Goal: Task Accomplishment & Management: Manage account settings

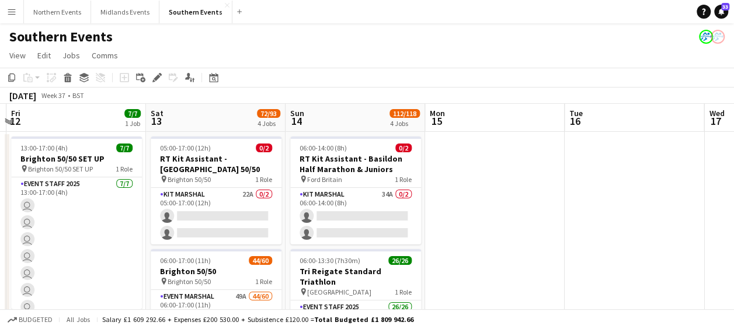
click at [413, 236] on app-card-role "Kit Marshal 34A 0/2 06:00-14:00 (8h) single-neutral-actions single-neutral-acti…" at bounding box center [355, 216] width 131 height 57
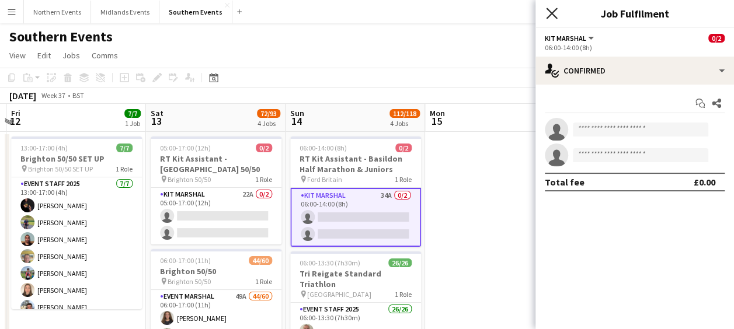
click at [550, 14] on icon at bounding box center [551, 13] width 11 height 11
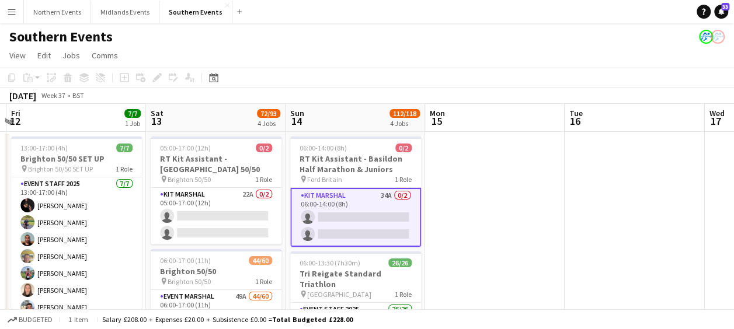
click at [451, 52] on app-page-menu "View Day view expanded Day view collapsed Month view Date picker Jump to [DATE]…" at bounding box center [367, 57] width 734 height 22
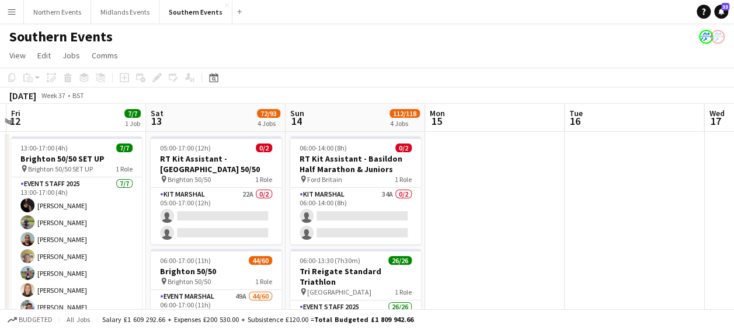
click at [10, 9] on app-icon "Menu" at bounding box center [11, 11] width 9 height 9
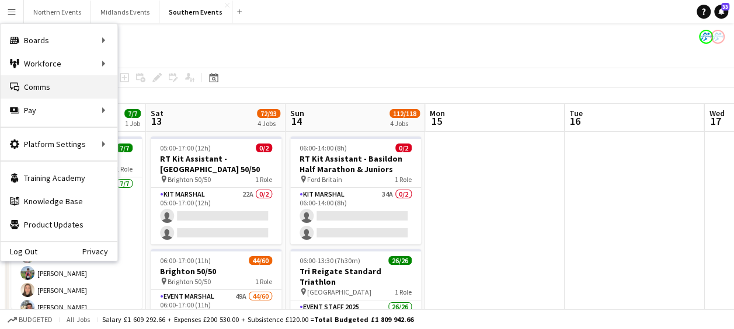
click at [22, 82] on link "Comms Comms" at bounding box center [59, 86] width 117 height 23
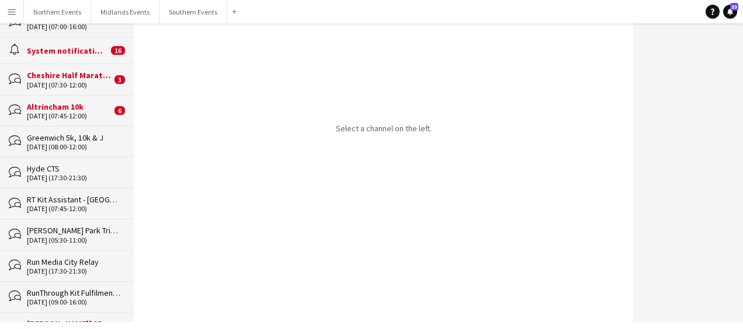
scroll to position [192, 0]
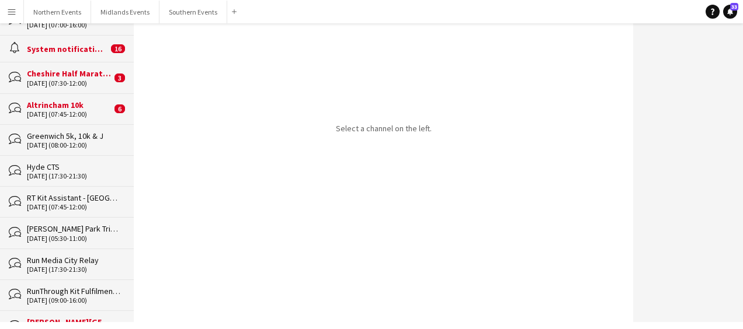
click at [50, 235] on div "[DATE] (05:30-11:00)" at bounding box center [74, 239] width 95 height 8
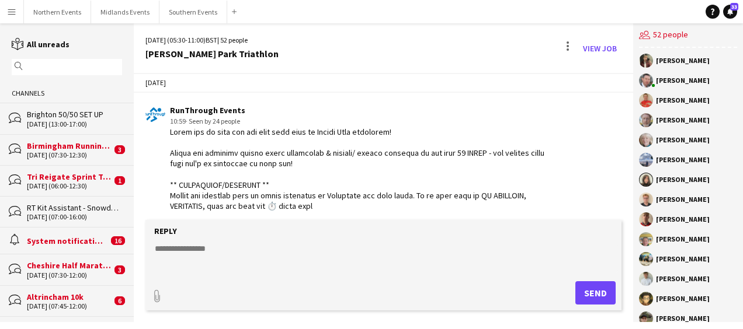
scroll to position [3350, 0]
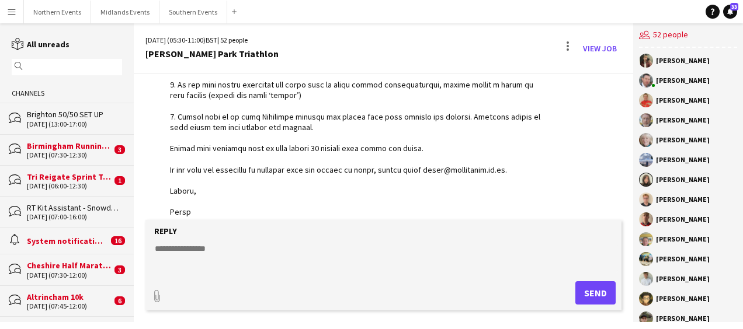
click at [47, 60] on div "magnifier" at bounding box center [67, 67] width 110 height 16
click at [46, 63] on input "text" at bounding box center [72, 67] width 93 height 11
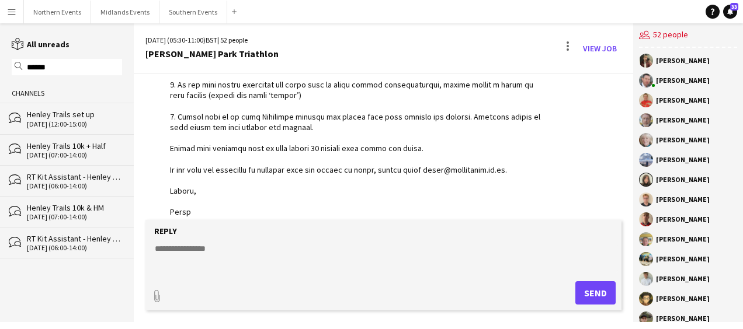
type input "******"
click at [71, 145] on div "Henley Trails 10k + Half" at bounding box center [74, 146] width 95 height 11
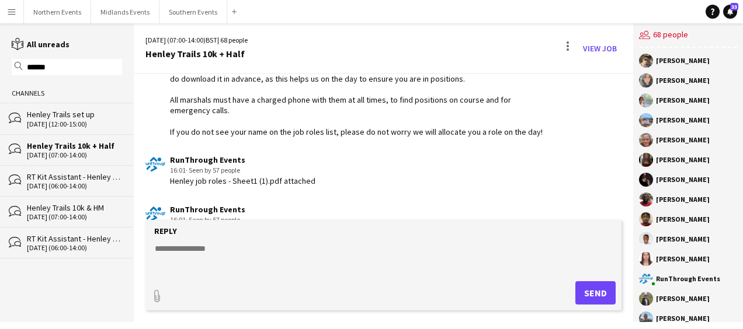
scroll to position [3220, 0]
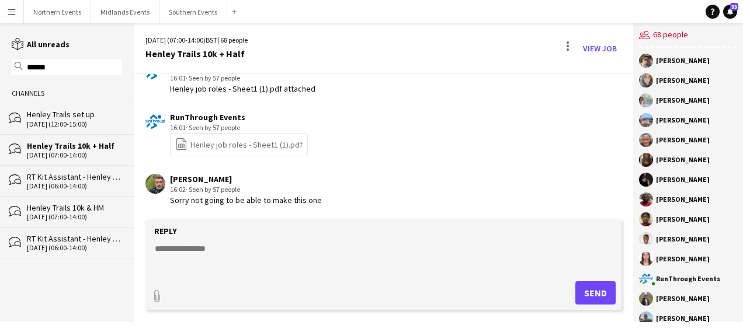
click at [177, 253] on textarea at bounding box center [386, 258] width 464 height 30
paste textarea "**********"
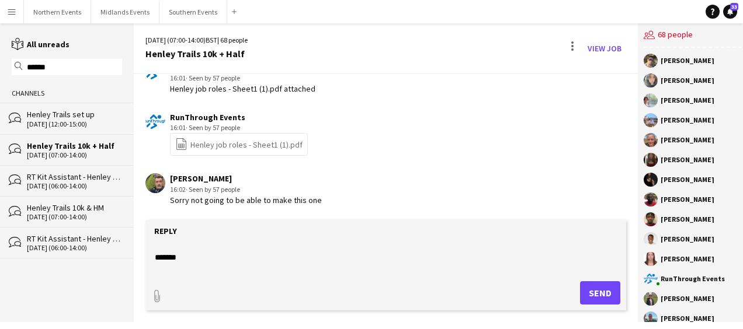
scroll to position [0, 0]
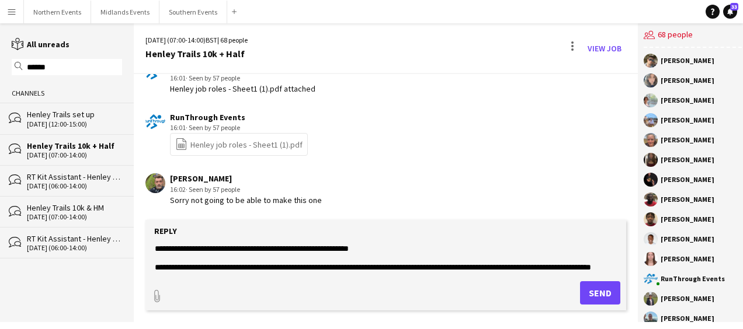
click at [347, 248] on textarea at bounding box center [386, 258] width 464 height 30
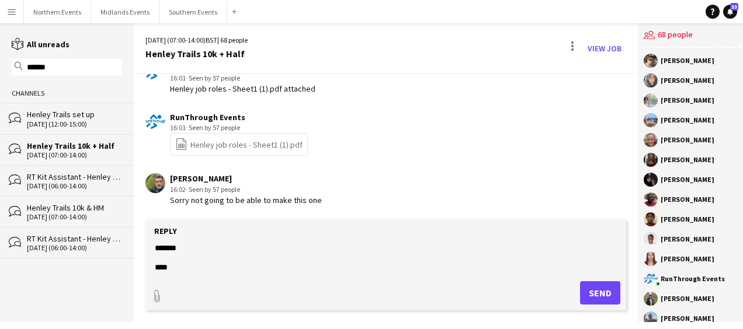
scroll to position [235, 0]
type textarea "**********"
click at [585, 292] on button "Send" at bounding box center [600, 292] width 40 height 23
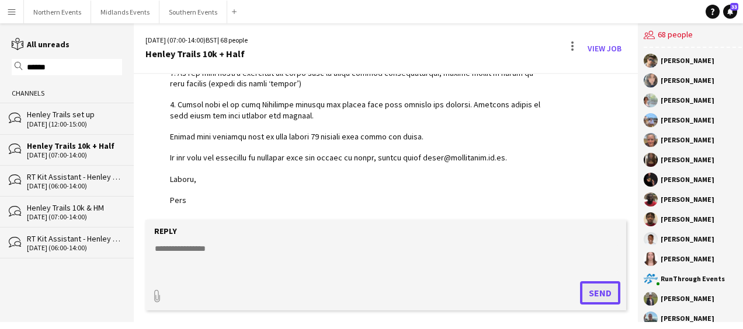
scroll to position [3589, 0]
click at [54, 67] on input "******" at bounding box center [72, 67] width 93 height 11
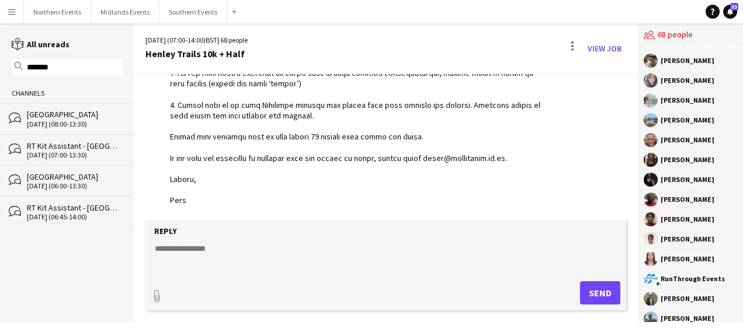
type input "*******"
click at [51, 111] on div "[GEOGRAPHIC_DATA]" at bounding box center [74, 114] width 95 height 11
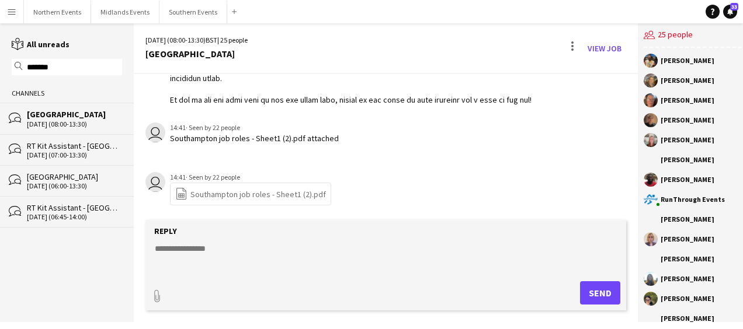
scroll to position [2371, 0]
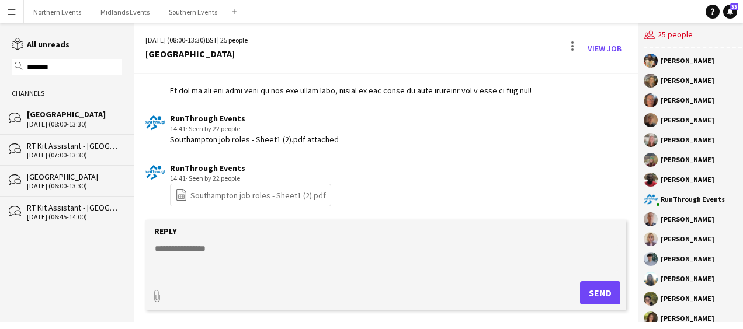
click at [192, 253] on textarea at bounding box center [386, 258] width 464 height 30
paste textarea "**********"
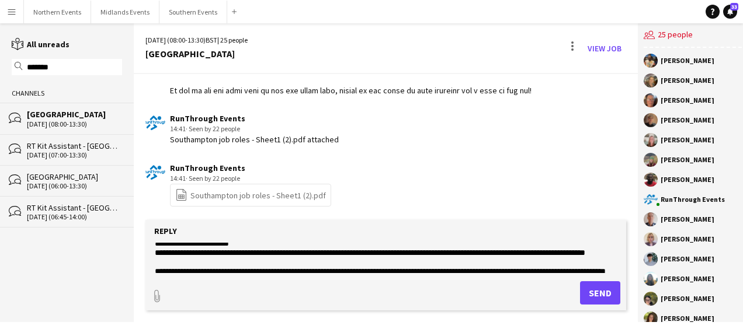
scroll to position [0, 0]
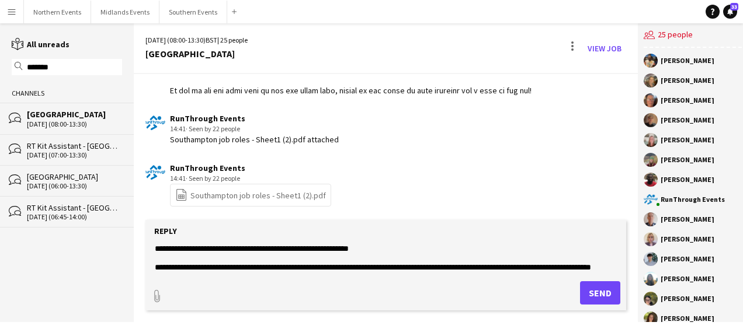
click at [347, 248] on textarea at bounding box center [386, 258] width 464 height 30
type textarea "**********"
click at [587, 292] on button "Send" at bounding box center [600, 292] width 40 height 23
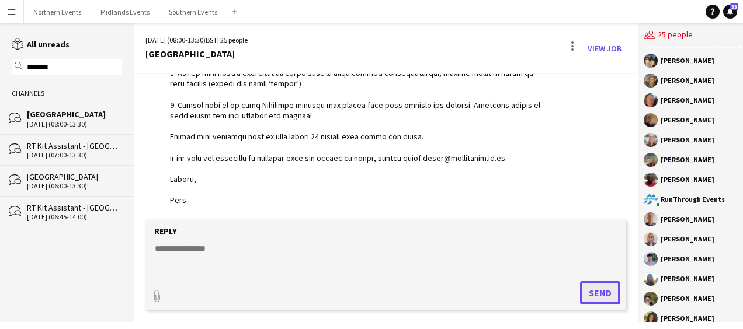
scroll to position [2751, 0]
click at [65, 67] on input "*******" at bounding box center [72, 67] width 93 height 11
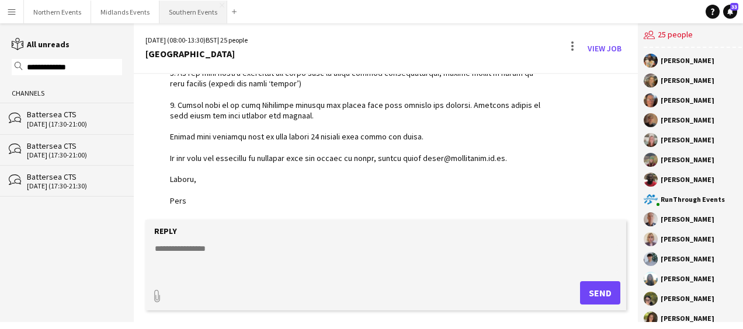
type input "**********"
click at [187, 16] on button "Southern Events Close" at bounding box center [193, 12] width 68 height 23
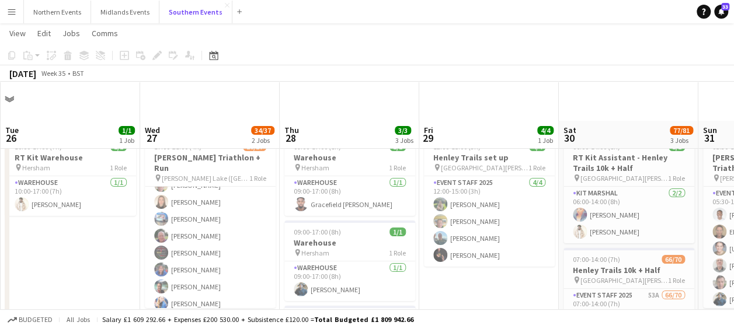
scroll to position [151, 0]
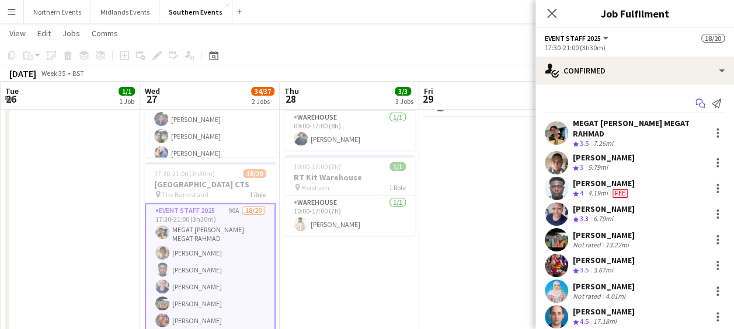
click at [695, 102] on icon "Start chat" at bounding box center [699, 103] width 9 height 9
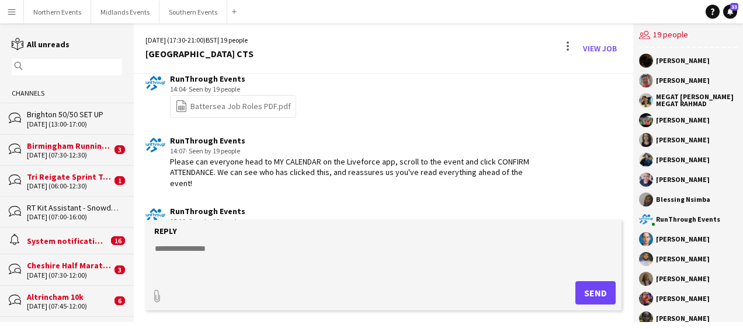
scroll to position [2340, 0]
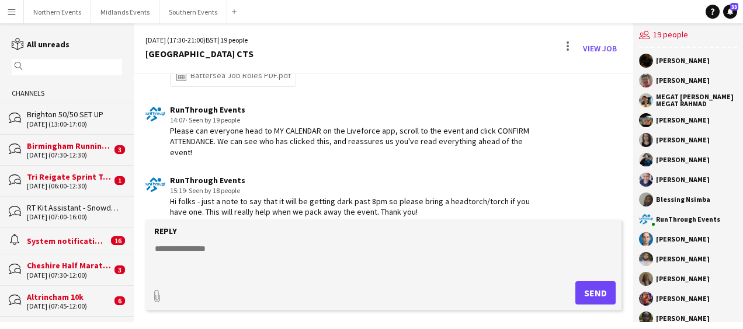
click at [218, 243] on textarea at bounding box center [386, 258] width 464 height 30
paste textarea "**********"
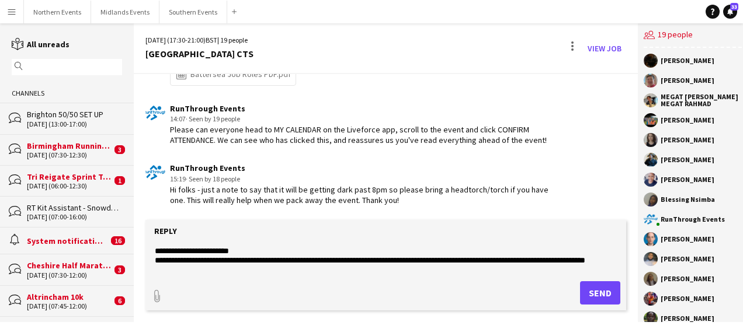
scroll to position [0, 0]
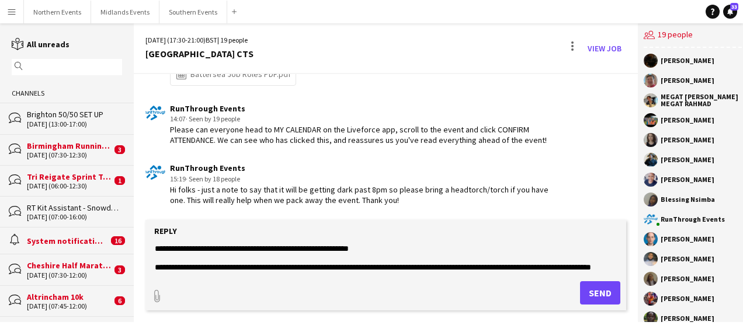
click at [155, 246] on textarea at bounding box center [386, 258] width 464 height 30
click at [364, 250] on textarea at bounding box center [386, 258] width 464 height 30
click at [398, 249] on textarea at bounding box center [386, 258] width 464 height 30
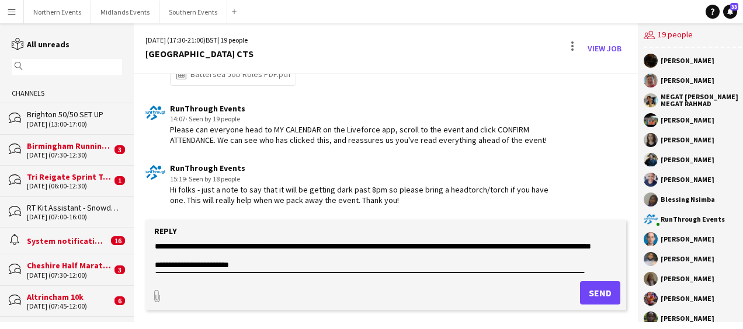
scroll to position [22, 0]
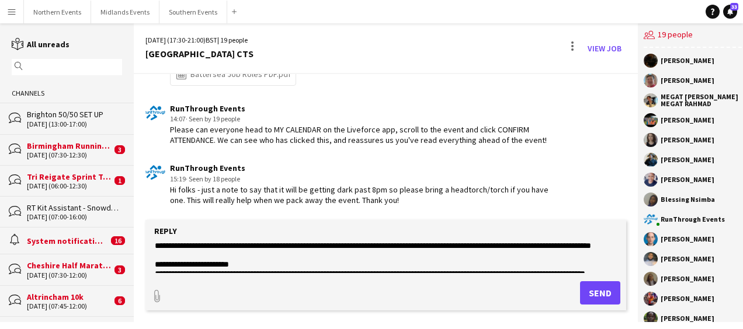
click at [226, 256] on textarea at bounding box center [386, 258] width 464 height 30
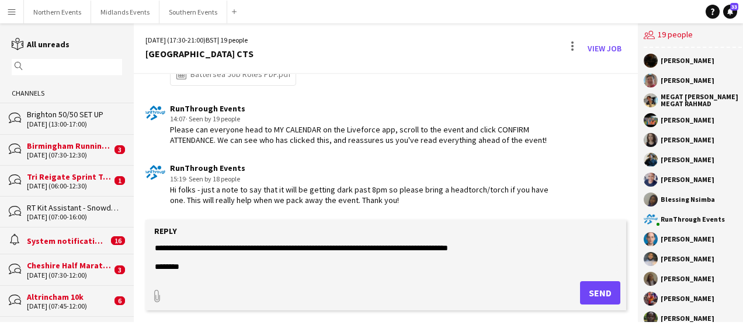
scroll to position [225, 0]
click at [190, 259] on textarea at bounding box center [386, 258] width 464 height 30
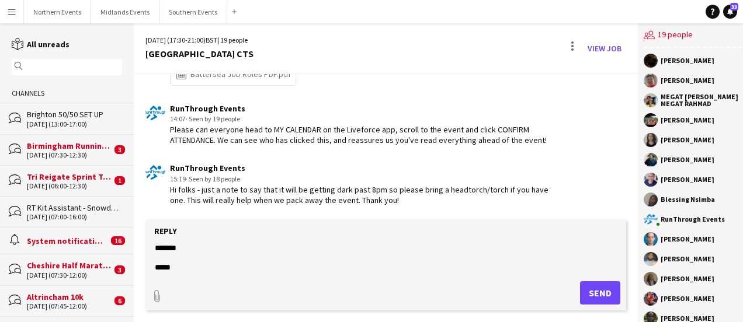
type textarea "**********"
click at [586, 292] on button "Send" at bounding box center [600, 292] width 40 height 23
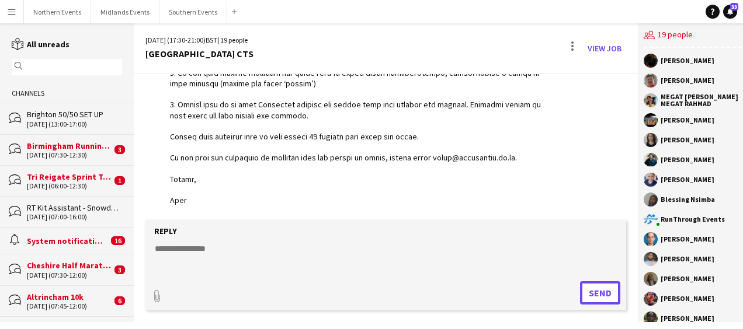
scroll to position [2709, 0]
click at [186, 16] on button "Southern Events Close" at bounding box center [193, 12] width 68 height 23
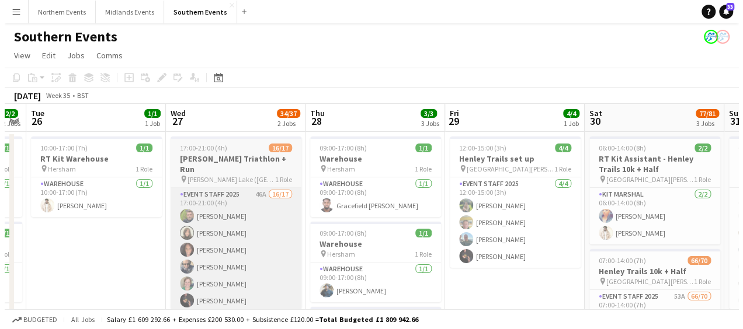
scroll to position [0, 362]
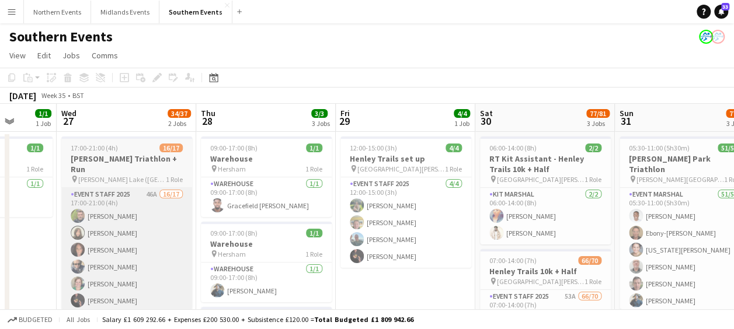
click at [151, 175] on span "[PERSON_NAME] Lake ([GEOGRAPHIC_DATA])" at bounding box center [122, 179] width 88 height 9
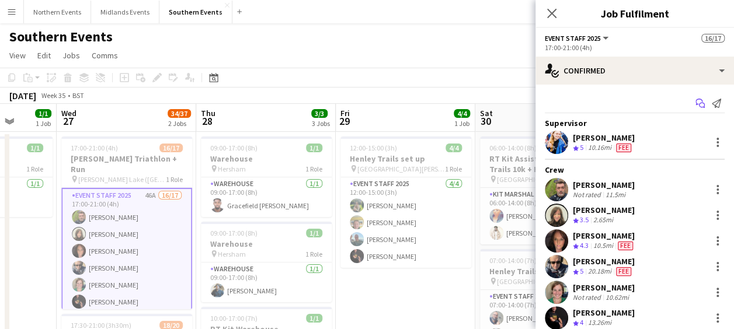
click at [695, 103] on icon "Start chat" at bounding box center [699, 103] width 9 height 9
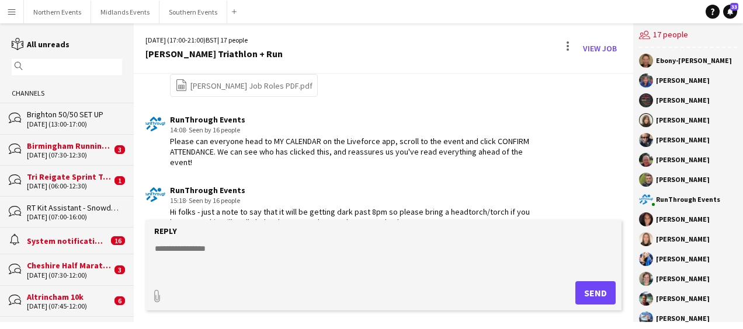
scroll to position [1778, 0]
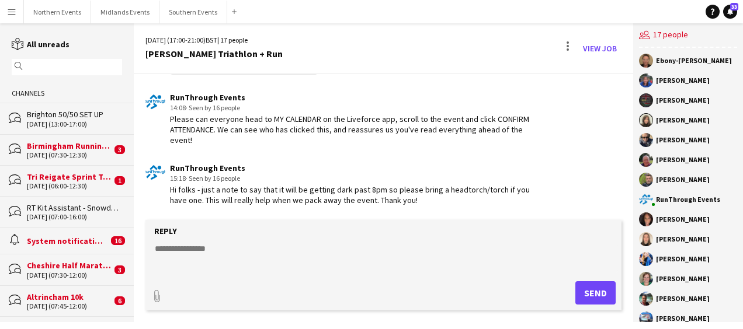
click at [265, 263] on textarea at bounding box center [386, 258] width 464 height 30
paste textarea "**********"
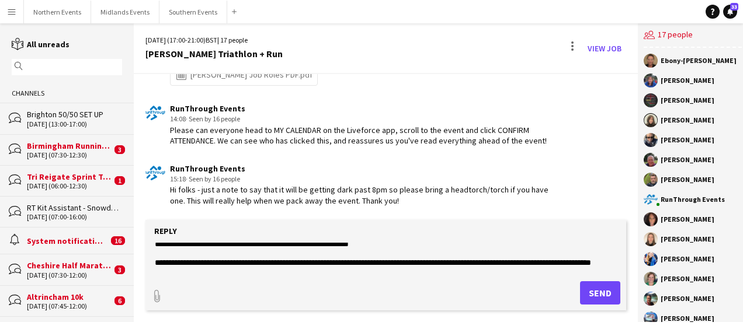
scroll to position [0, 0]
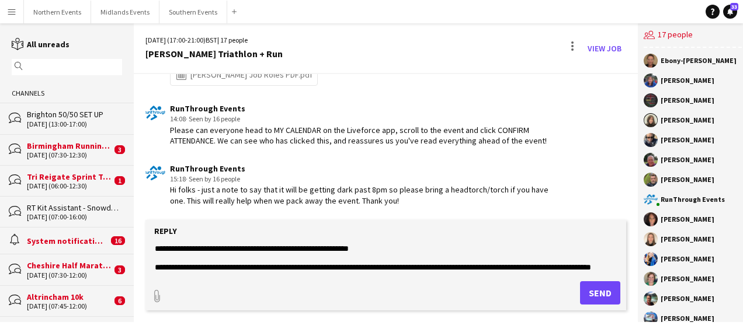
click at [388, 250] on textarea at bounding box center [386, 258] width 464 height 30
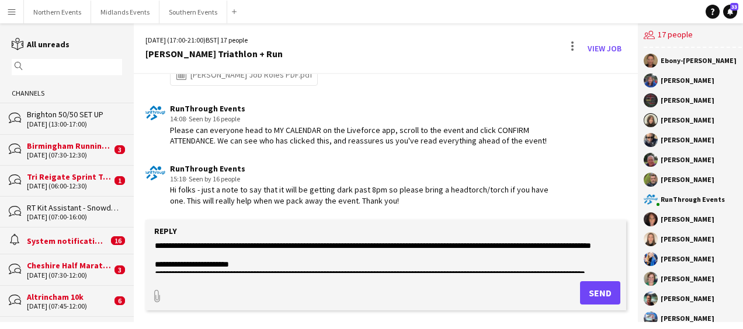
scroll to position [22, 0]
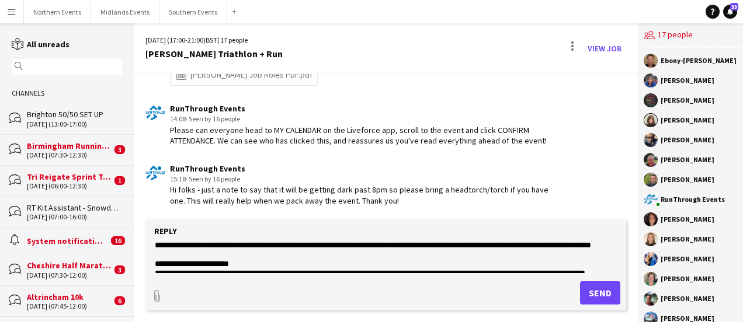
click at [232, 257] on textarea at bounding box center [386, 258] width 464 height 30
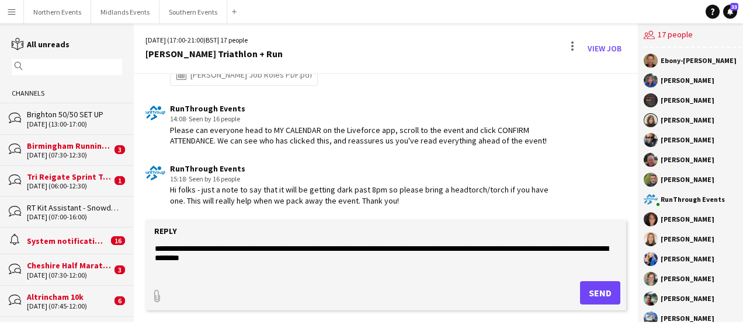
scroll to position [225, 0]
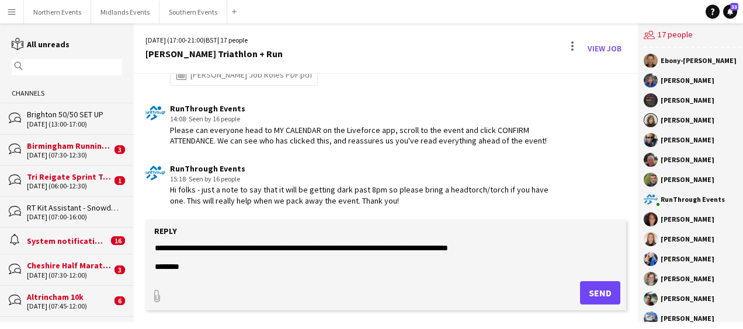
click at [186, 261] on textarea at bounding box center [386, 258] width 464 height 30
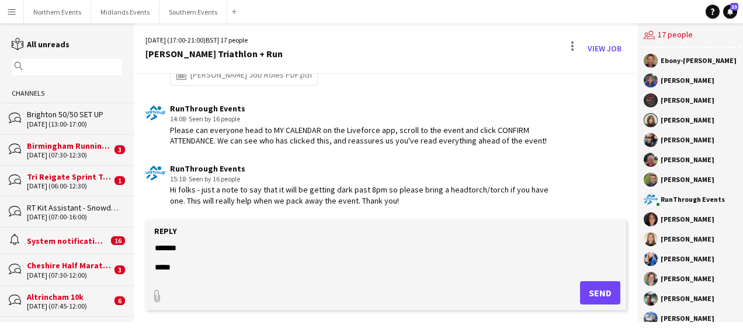
type textarea "**********"
click at [592, 300] on button "Send" at bounding box center [600, 292] width 40 height 23
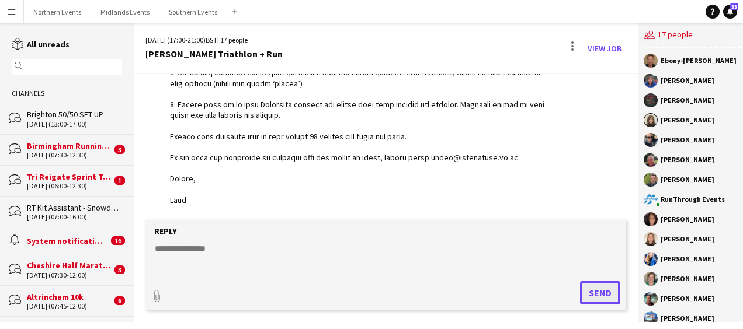
scroll to position [2147, 0]
click at [294, 236] on form "Reply paperclip Send" at bounding box center [385, 265] width 480 height 90
click at [216, 260] on textarea at bounding box center [386, 258] width 464 height 30
click at [13, 11] on app-icon "Menu" at bounding box center [11, 11] width 9 height 9
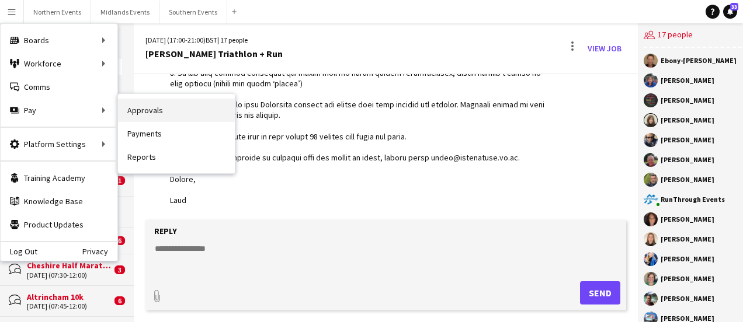
click at [152, 106] on link "Approvals" at bounding box center [176, 110] width 117 height 23
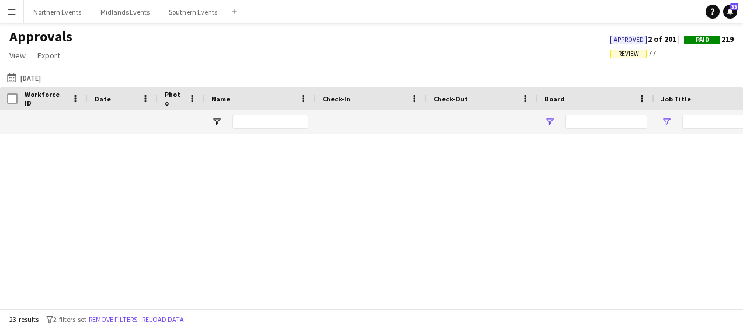
type input "**********"
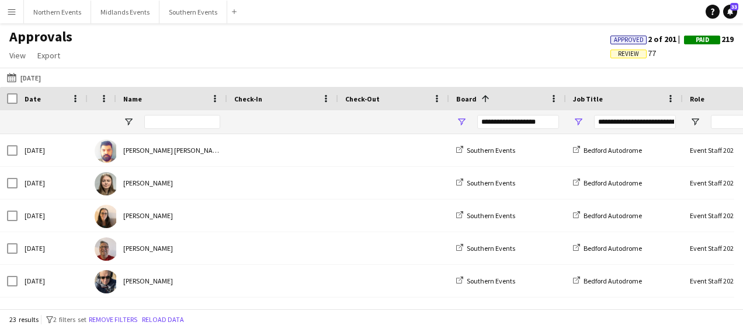
type input "**********"
click at [39, 74] on button "[DATE] [DATE]" at bounding box center [24, 78] width 39 height 14
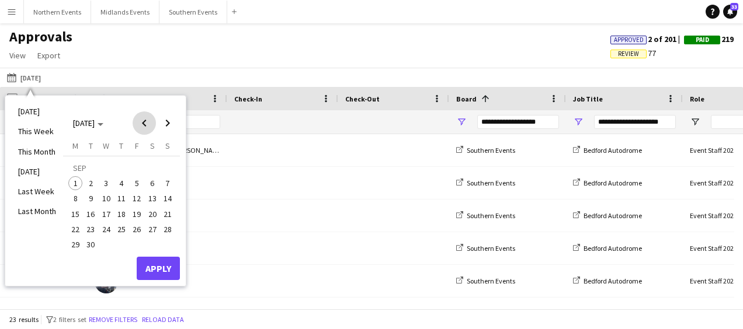
click at [148, 121] on span "Previous month" at bounding box center [144, 122] width 23 height 23
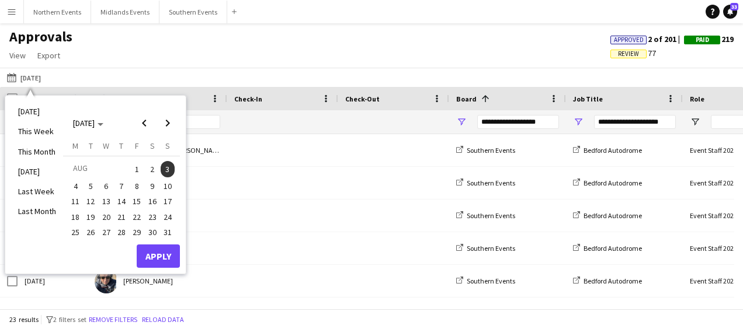
click at [165, 196] on span "17" at bounding box center [168, 201] width 14 height 14
click at [156, 250] on button "Apply" at bounding box center [158, 256] width 43 height 23
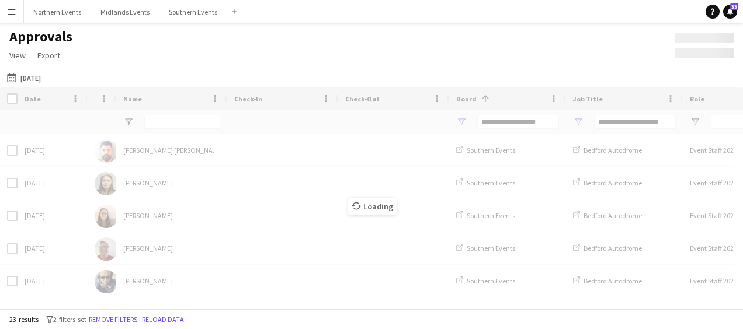
type input "***"
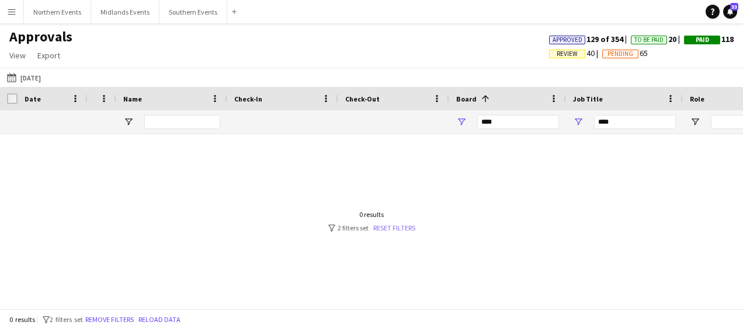
click at [389, 226] on link "Reset filters" at bounding box center [394, 228] width 42 height 9
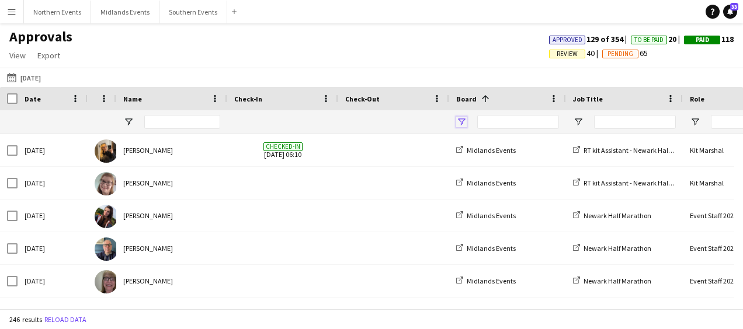
click at [459, 121] on span "Open Filter Menu" at bounding box center [461, 122] width 11 height 11
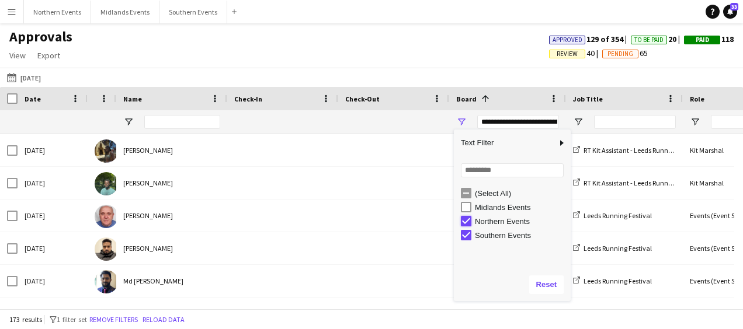
type input "**********"
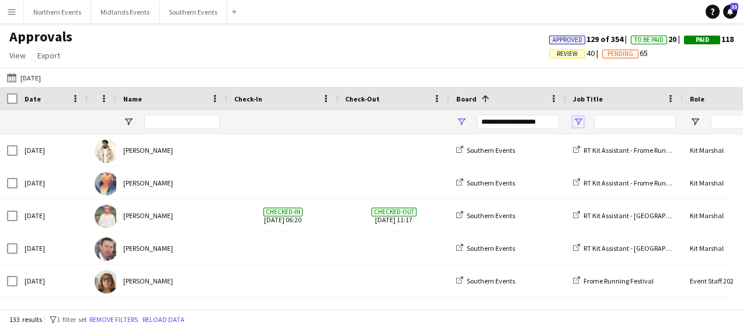
click at [578, 122] on span "Open Filter Menu" at bounding box center [578, 122] width 11 height 11
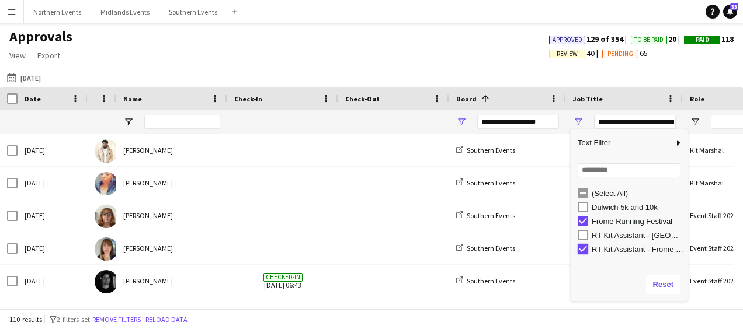
type input "**********"
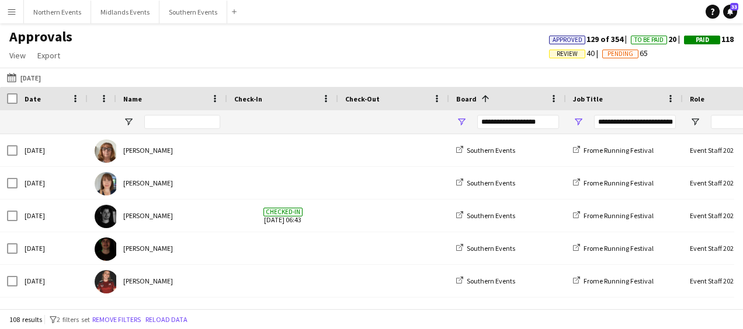
click at [415, 44] on div "Approvals View Customise view Customise filters Reset Filters Reset View Reset …" at bounding box center [371, 48] width 743 height 40
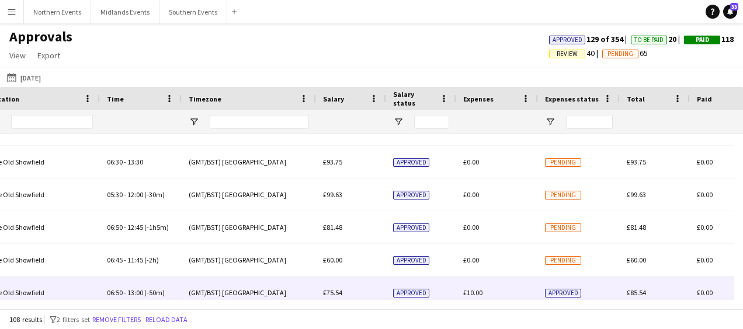
scroll to position [177, 0]
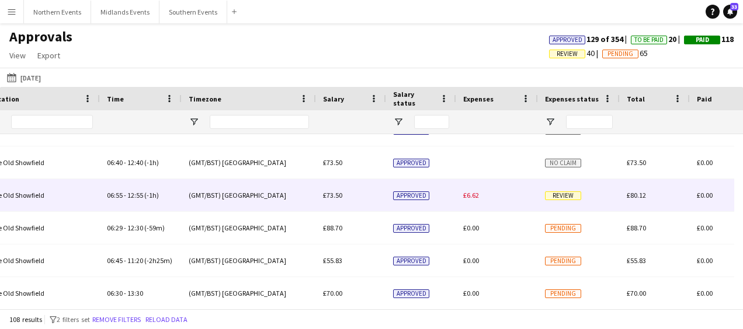
click at [329, 197] on span "£73.50" at bounding box center [332, 195] width 19 height 9
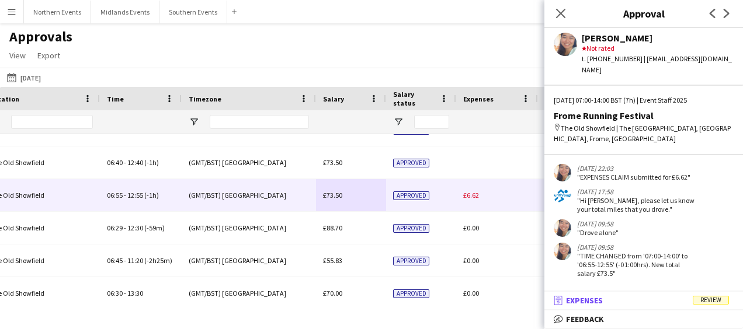
click at [611, 300] on mat-panel-title "receipt Expenses Review" at bounding box center [641, 300] width 194 height 11
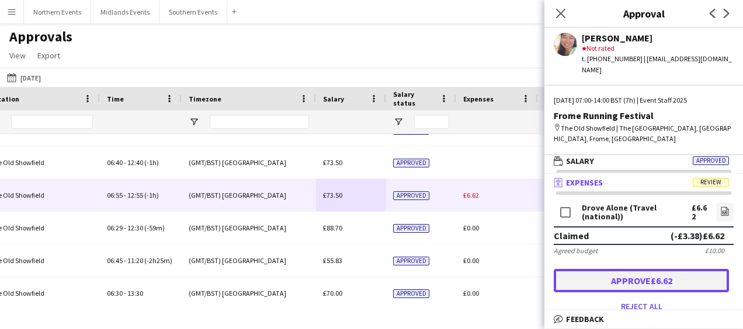
click at [647, 270] on button "Approve £6.62" at bounding box center [640, 280] width 175 height 23
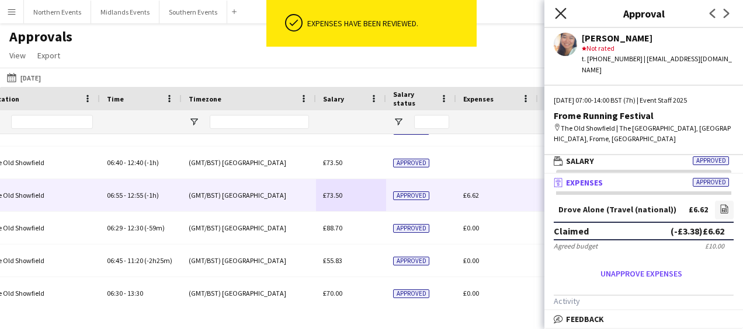
click at [563, 13] on icon "Close pop-in" at bounding box center [560, 13] width 11 height 11
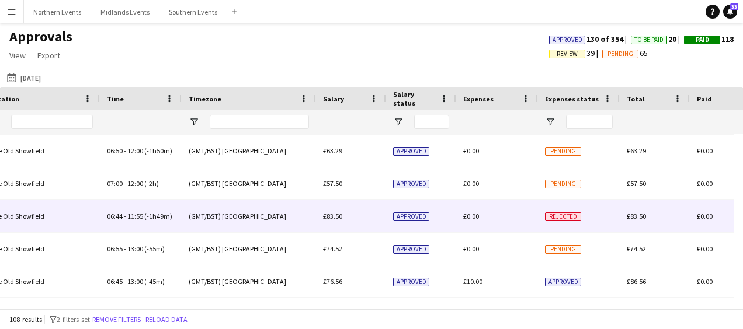
click at [447, 214] on div "Approved" at bounding box center [421, 216] width 70 height 32
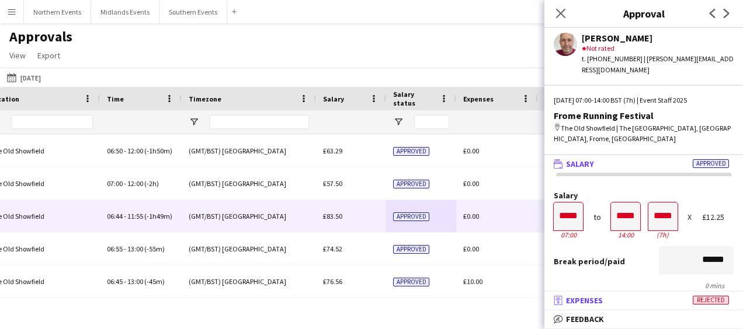
click at [605, 301] on mat-panel-title "receipt Expenses Rejected" at bounding box center [641, 300] width 194 height 11
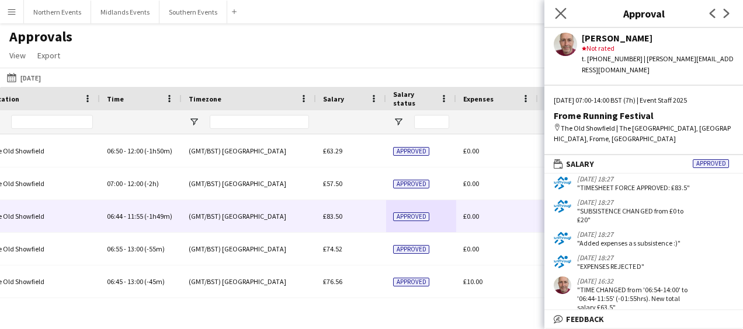
click at [557, 7] on app-icon "Close pop-in" at bounding box center [560, 13] width 17 height 17
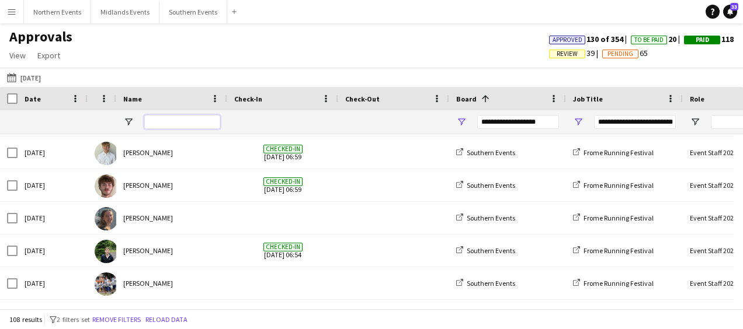
click at [170, 120] on input "Name Filter Input" at bounding box center [182, 122] width 76 height 14
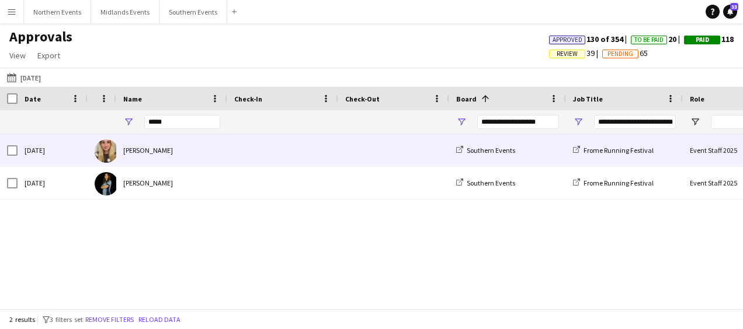
click at [175, 145] on div "[PERSON_NAME]" at bounding box center [171, 150] width 111 height 32
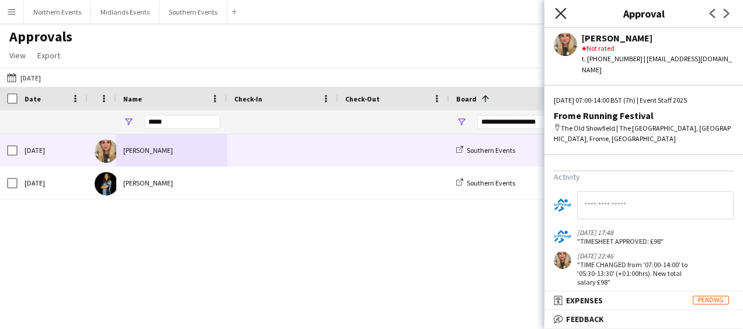
click at [558, 13] on icon "Close pop-in" at bounding box center [560, 13] width 11 height 11
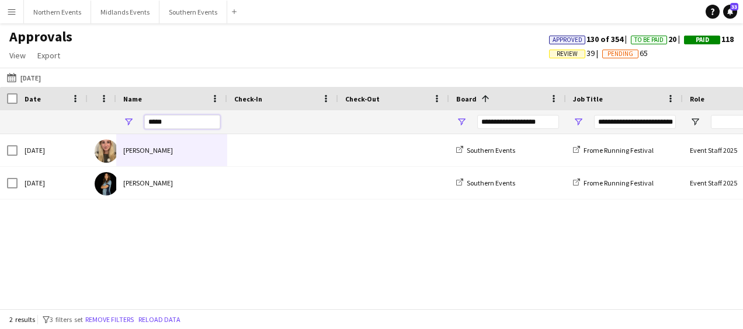
click at [175, 123] on input "*****" at bounding box center [182, 122] width 76 height 14
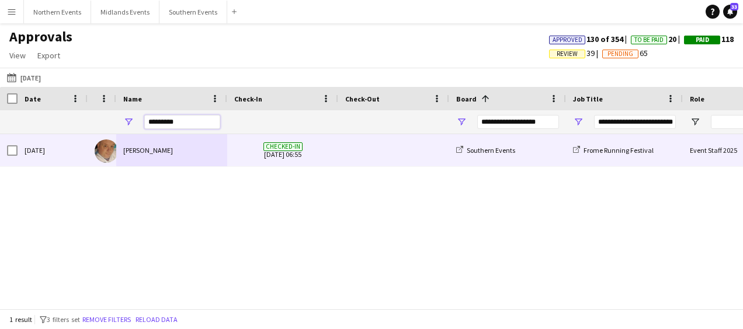
type input "*********"
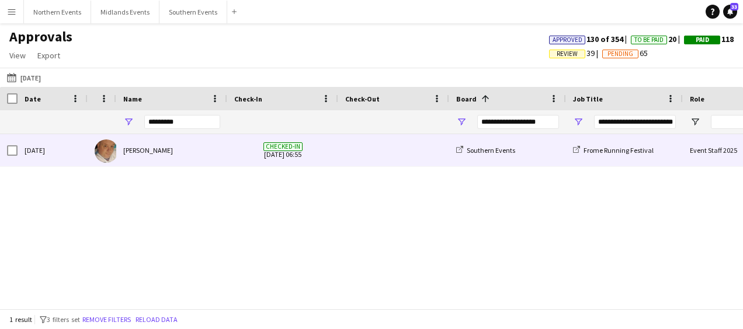
click at [196, 151] on div "[PERSON_NAME]" at bounding box center [171, 150] width 111 height 32
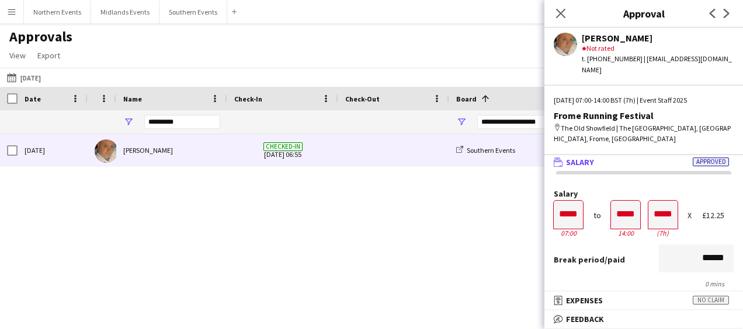
scroll to position [0, 0]
click at [565, 14] on icon "Close pop-in" at bounding box center [560, 13] width 11 height 11
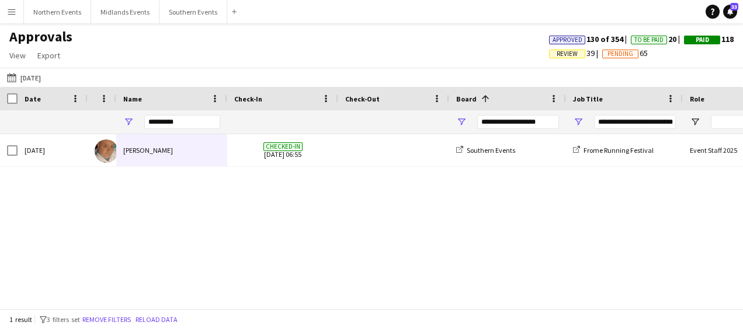
click at [374, 65] on div "Approvals View Customise view Customise filters Reset Filters Reset View Reset …" at bounding box center [371, 48] width 743 height 40
click at [9, 15] on app-icon "Menu" at bounding box center [11, 11] width 9 height 9
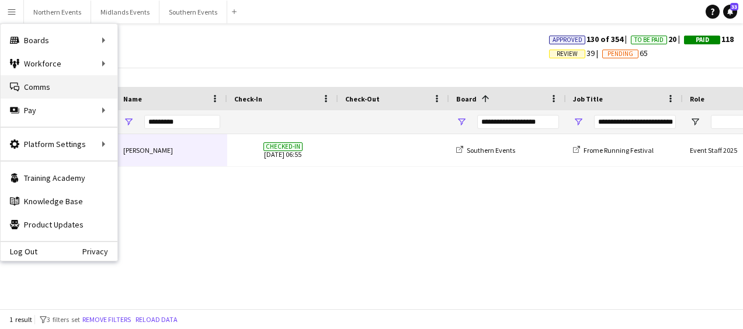
drag, startPoint x: 9, startPoint y: 15, endPoint x: 12, endPoint y: 76, distance: 60.8
click at [9, 15] on app-icon "Menu" at bounding box center [11, 11] width 9 height 9
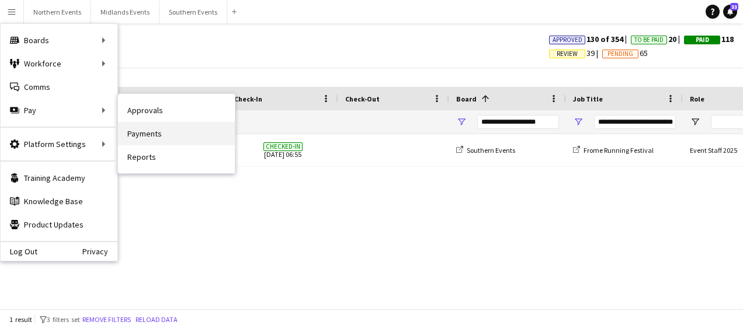
click at [137, 131] on link "Payments" at bounding box center [176, 133] width 117 height 23
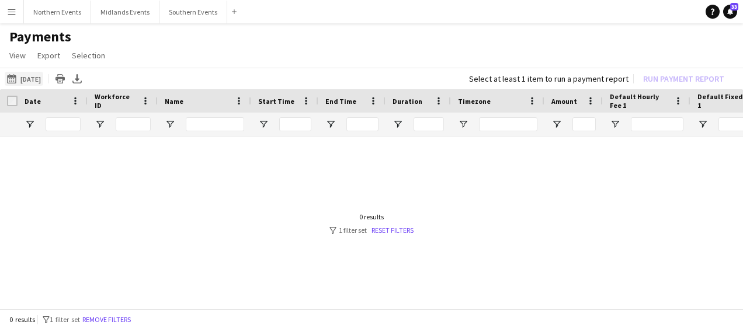
click at [24, 74] on button "[DATE] [DATE]" at bounding box center [24, 79] width 39 height 14
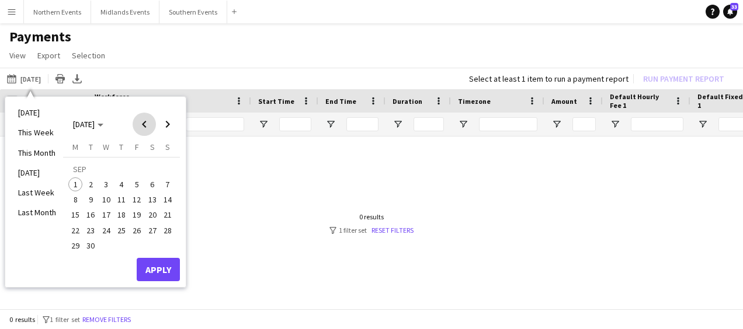
click at [141, 120] on span "Previous month" at bounding box center [144, 124] width 23 height 23
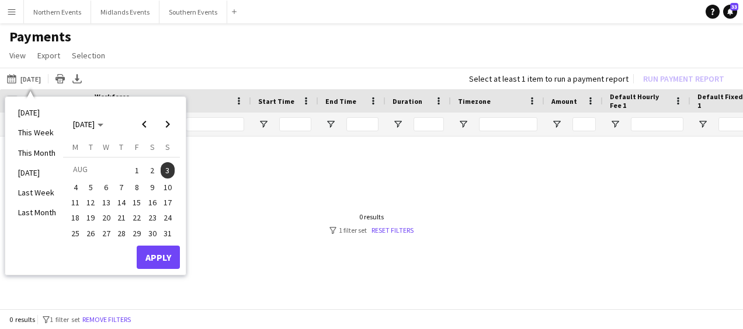
click at [166, 200] on span "17" at bounding box center [168, 203] width 14 height 14
click at [168, 252] on button "Apply" at bounding box center [158, 257] width 43 height 23
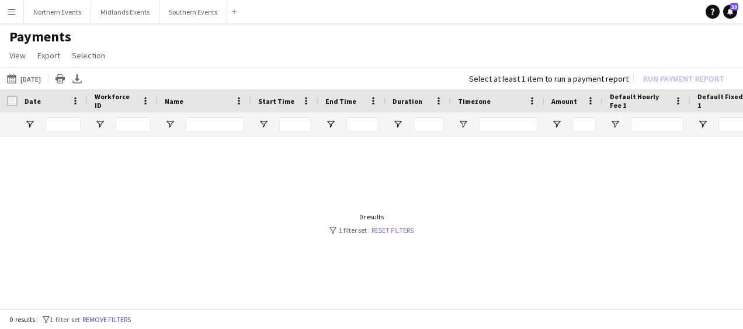
click at [393, 234] on link "Reset filters" at bounding box center [392, 230] width 42 height 9
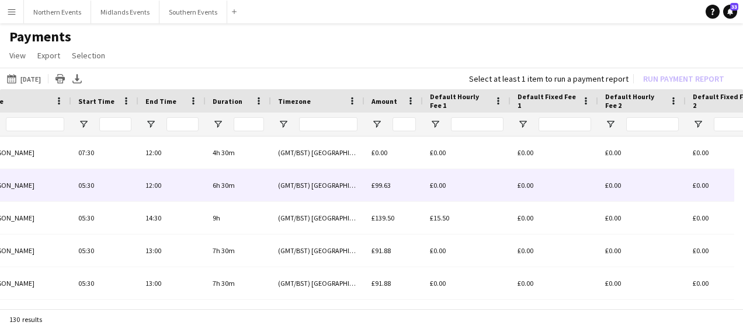
scroll to position [0, 180]
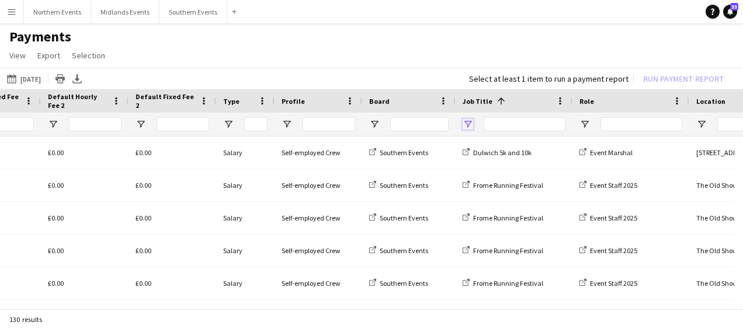
click at [469, 124] on span "Open Filter Menu" at bounding box center [467, 124] width 11 height 11
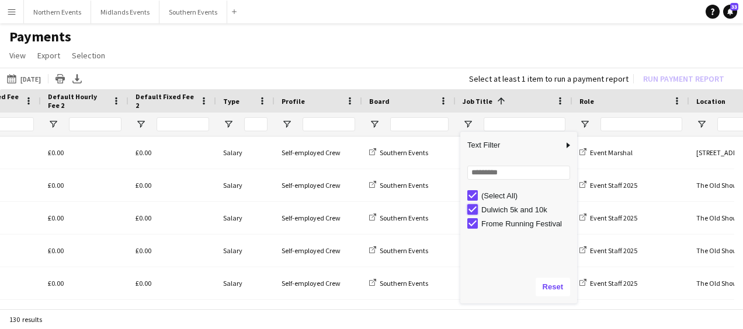
type input "**********"
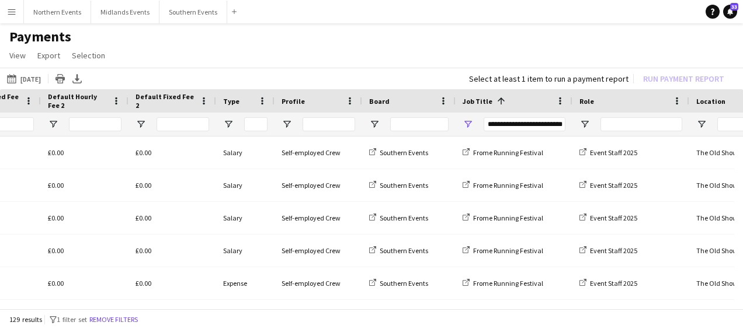
click at [392, 67] on app-page-menu "View Customise view Customise filters Reset Filters Reset View Reset All Export…" at bounding box center [371, 57] width 743 height 22
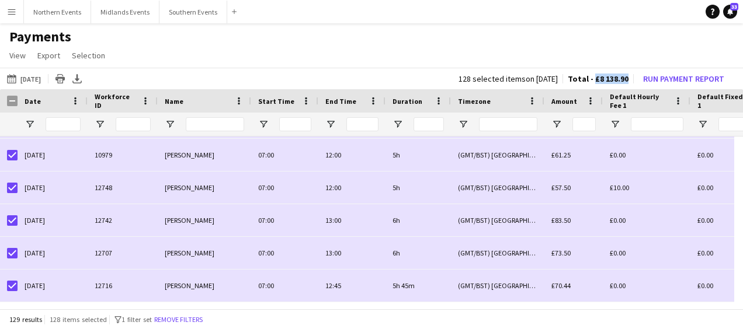
drag, startPoint x: 595, startPoint y: 77, endPoint x: 628, endPoint y: 76, distance: 33.3
click at [628, 76] on span "Total - £8 138.90" at bounding box center [597, 79] width 61 height 11
copy span "£8 138.90"
click at [585, 58] on app-page-menu "View Customise view Customise filters Reset Filters Reset View Reset All Export…" at bounding box center [371, 57] width 743 height 22
click at [660, 81] on button "Run Payment Report" at bounding box center [683, 78] width 90 height 15
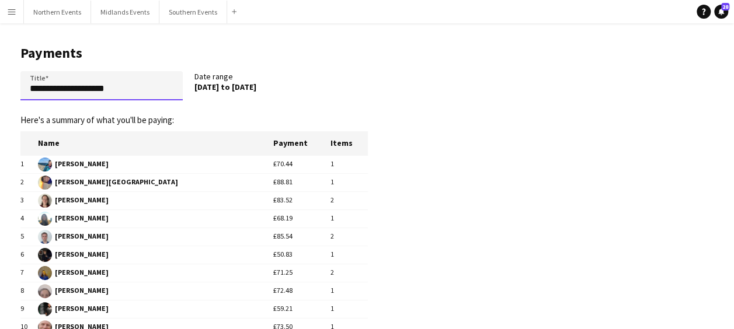
click at [30, 88] on input "**********" at bounding box center [101, 85] width 162 height 29
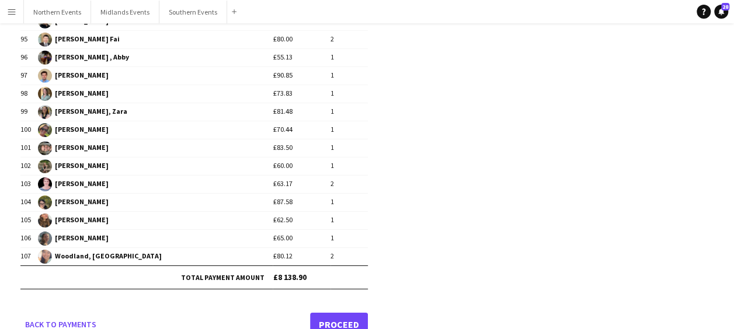
scroll to position [1829, 0]
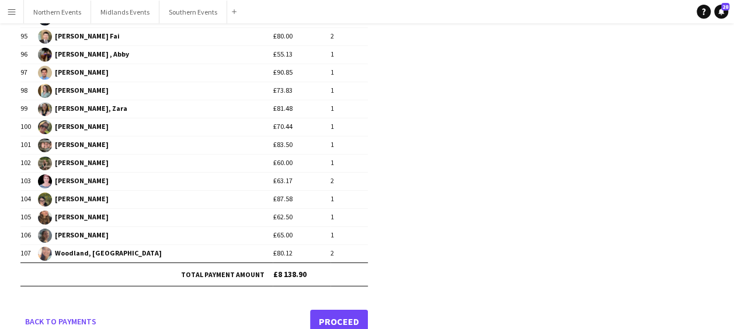
type input "**********"
click at [336, 310] on link "Proceed" at bounding box center [339, 321] width 58 height 23
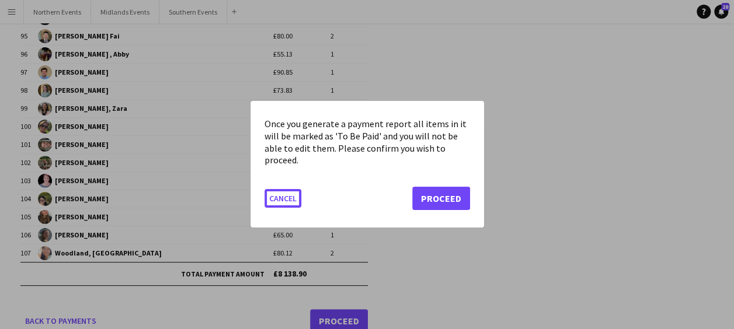
scroll to position [0, 0]
click at [428, 198] on button "Proceed" at bounding box center [441, 198] width 58 height 23
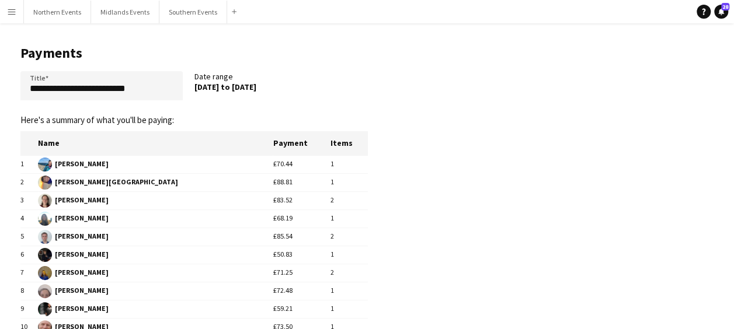
scroll to position [1829, 0]
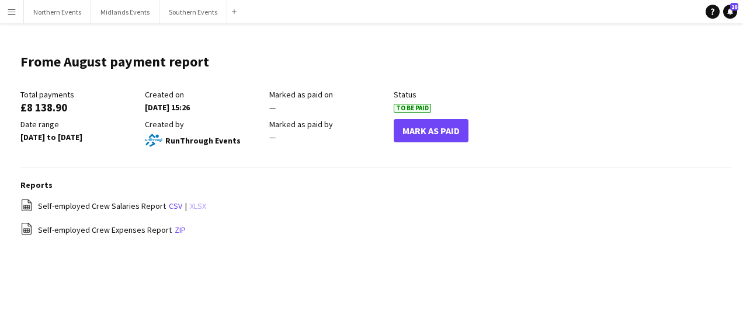
click at [194, 208] on link "xlsx" at bounding box center [198, 206] width 16 height 11
click at [183, 18] on button "Southern Events Close" at bounding box center [193, 12] width 68 height 23
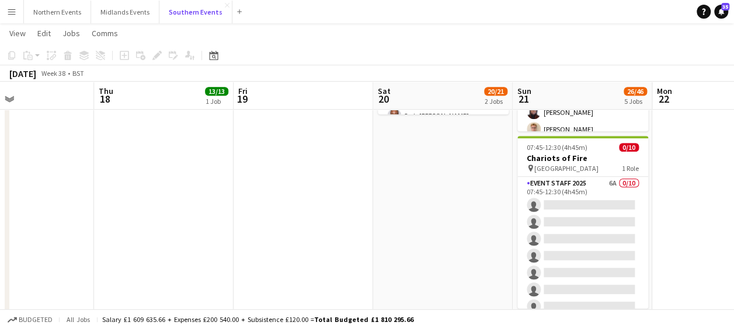
scroll to position [289, 0]
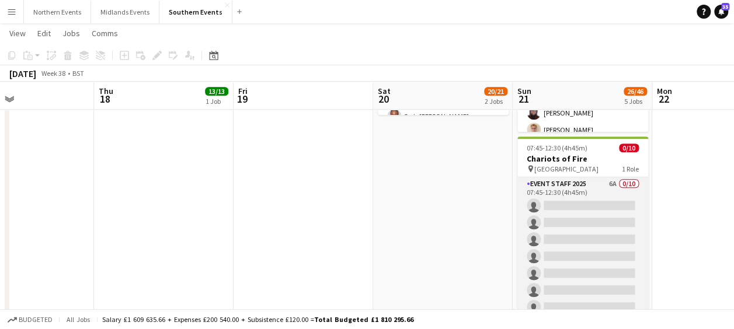
click at [583, 207] on app-card-role "Event Staff 2025 6A 0/10 07:45-12:30 (4h45m) single-neutral-actions single-neut…" at bounding box center [582, 273] width 131 height 192
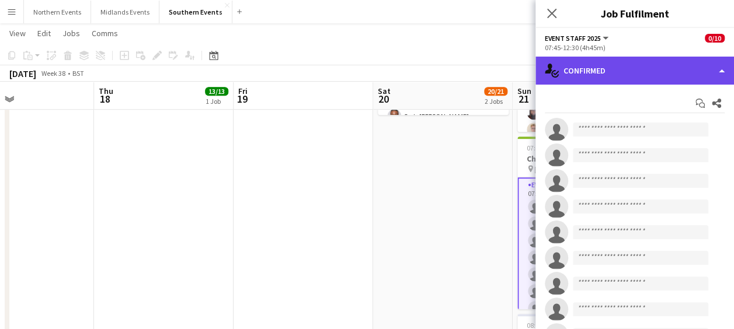
click at [649, 70] on div "single-neutral-actions-check-2 Confirmed" at bounding box center [634, 71] width 198 height 28
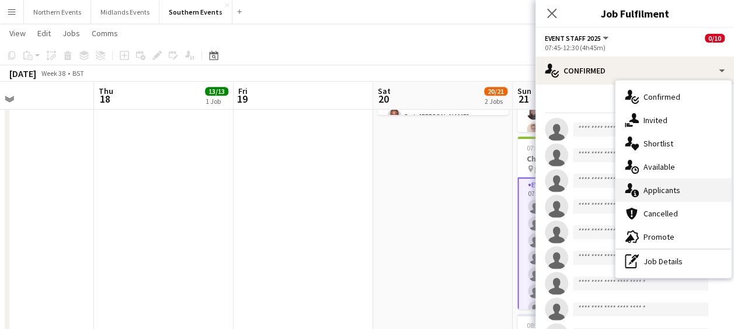
click at [653, 189] on div "single-neutral-actions-information Applicants" at bounding box center [673, 190] width 116 height 23
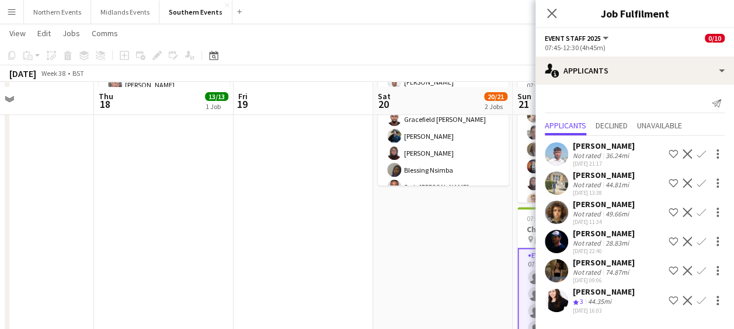
scroll to position [217, 0]
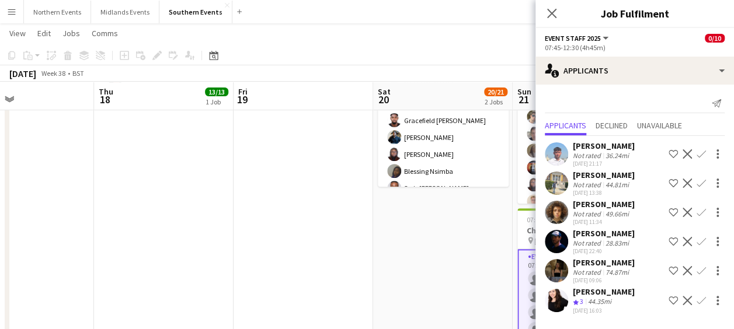
click at [702, 271] on app-icon "Confirm" at bounding box center [700, 270] width 9 height 9
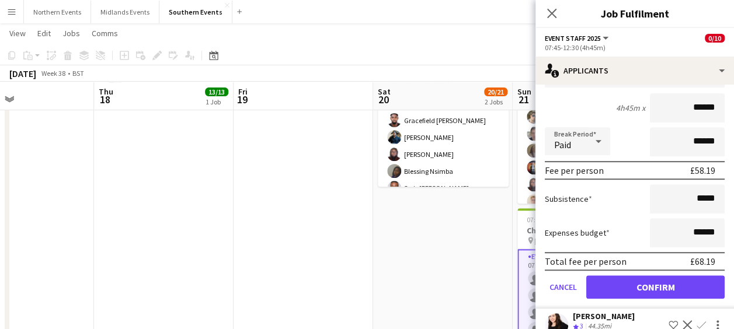
scroll to position [246, 0]
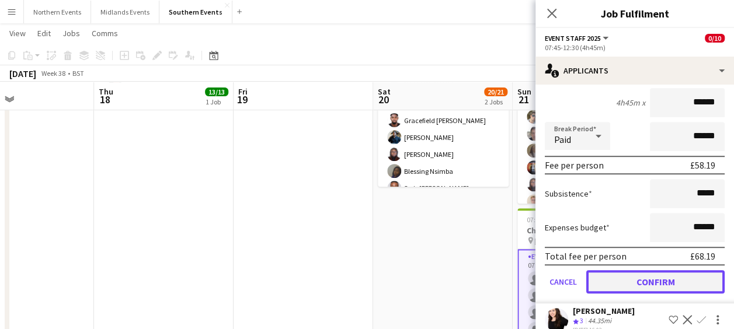
click at [650, 277] on button "Confirm" at bounding box center [655, 281] width 138 height 23
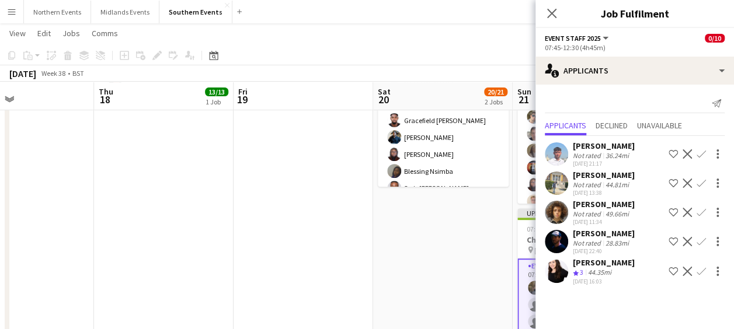
scroll to position [0, 0]
click at [700, 242] on app-icon "Confirm" at bounding box center [700, 241] width 9 height 9
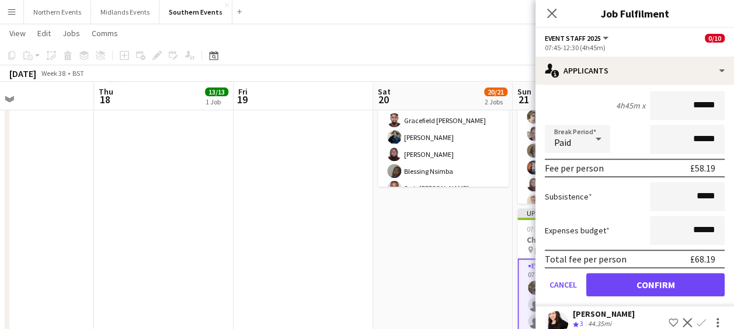
scroll to position [230, 0]
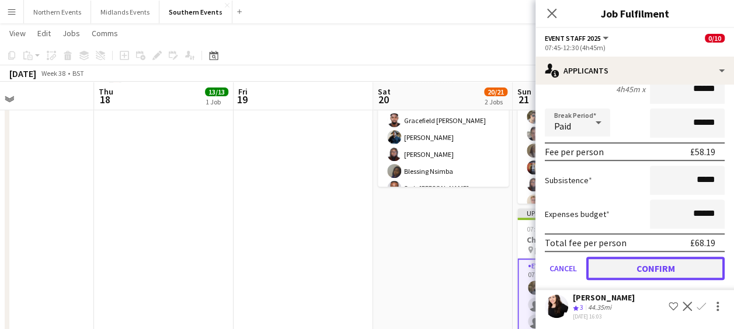
click at [656, 266] on button "Confirm" at bounding box center [655, 268] width 138 height 23
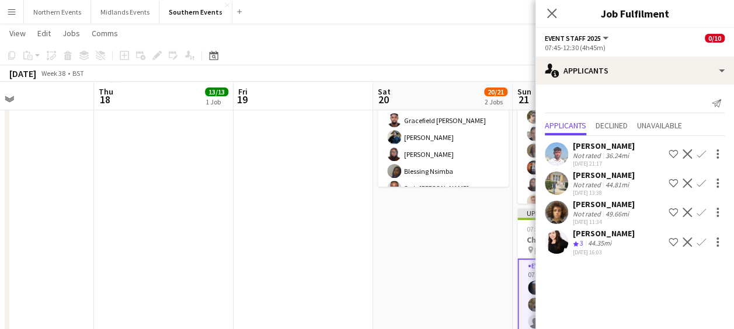
scroll to position [0, 0]
click at [699, 154] on app-icon "Confirm" at bounding box center [700, 153] width 9 height 9
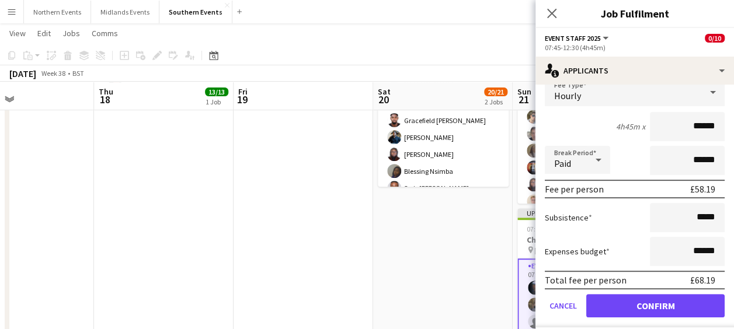
scroll to position [153, 0]
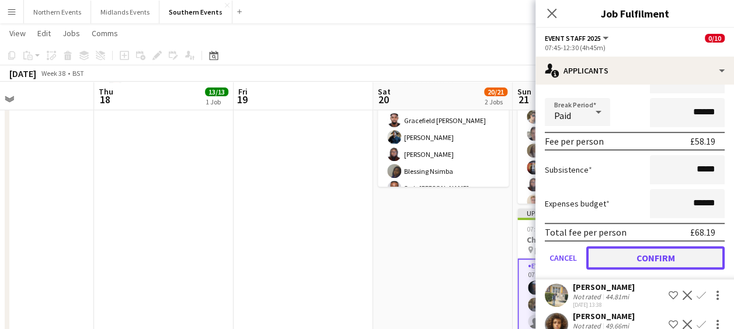
click at [637, 257] on button "Confirm" at bounding box center [655, 257] width 138 height 23
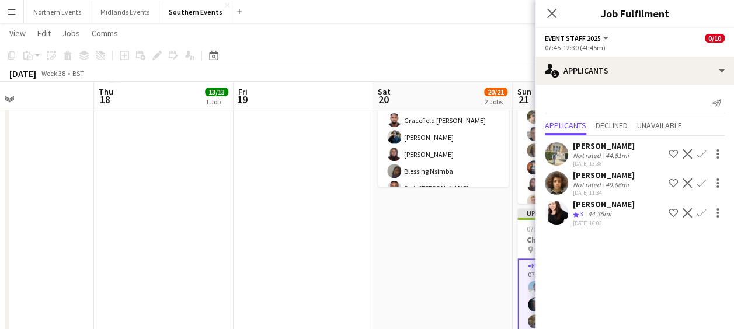
scroll to position [0, 0]
click at [551, 11] on icon "Close pop-in" at bounding box center [551, 13] width 11 height 11
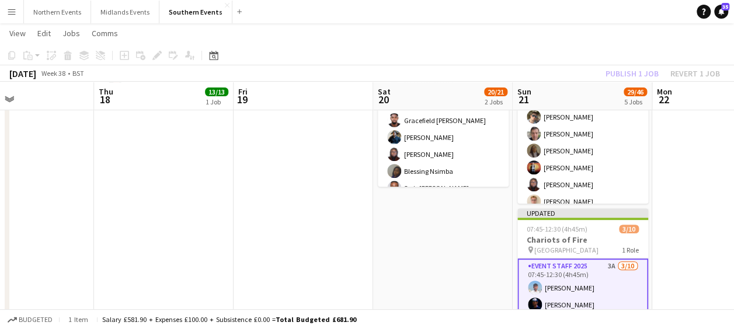
click at [487, 44] on app-page-menu "View Day view expanded Day view collapsed Month view Date picker Jump to [DATE]…" at bounding box center [367, 34] width 734 height 22
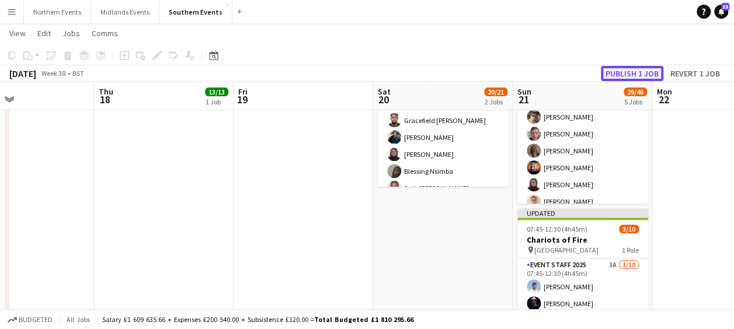
click at [616, 69] on button "Publish 1 job" at bounding box center [632, 73] width 62 height 15
